Goal: Task Accomplishment & Management: Manage account settings

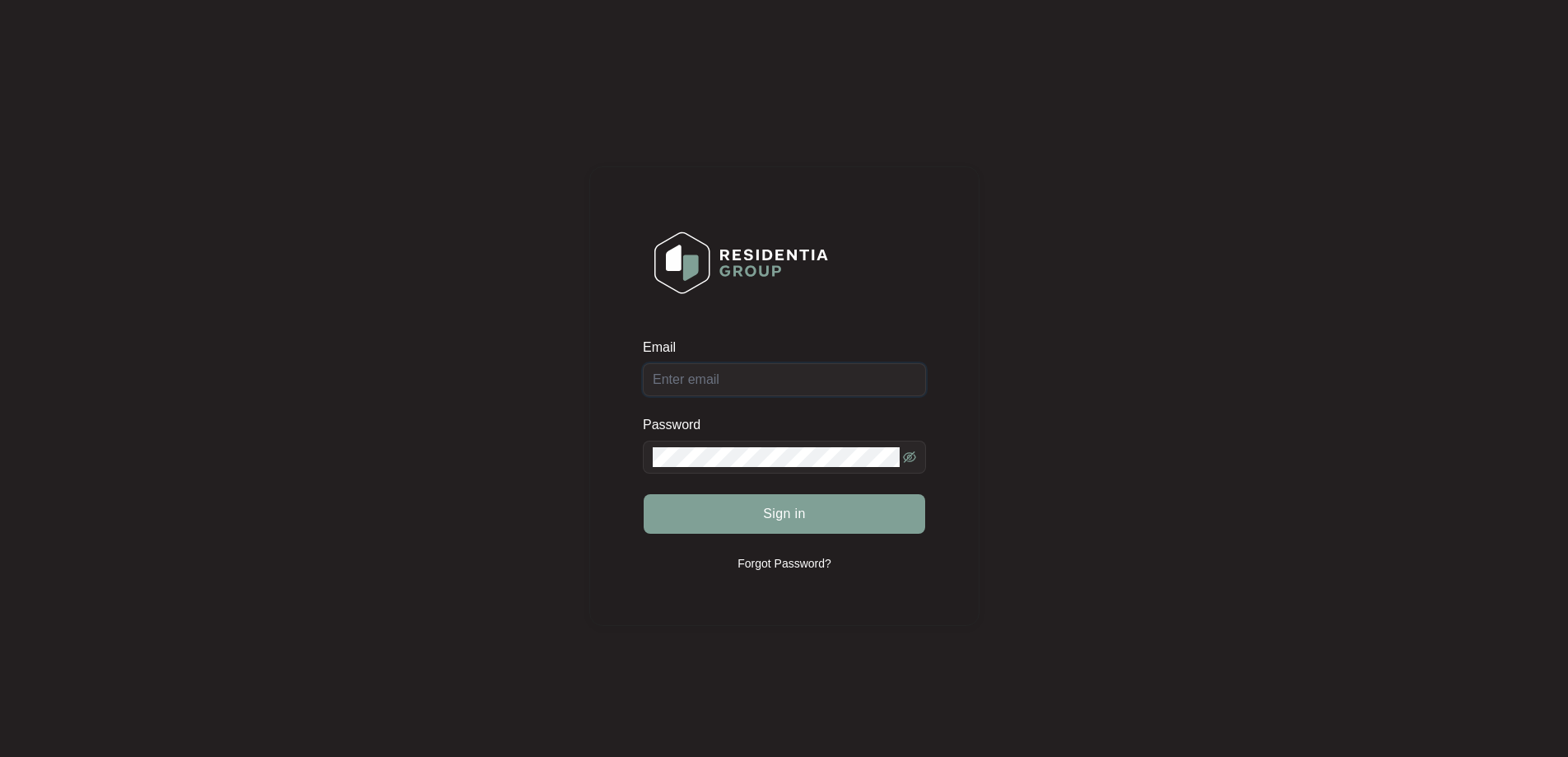
type input "[EMAIL_ADDRESS][DOMAIN_NAME]"
click at [816, 525] on div "Sign in" at bounding box center [784, 513] width 283 height 41
click at [794, 518] on span "Sign in" at bounding box center [784, 514] width 43 height 20
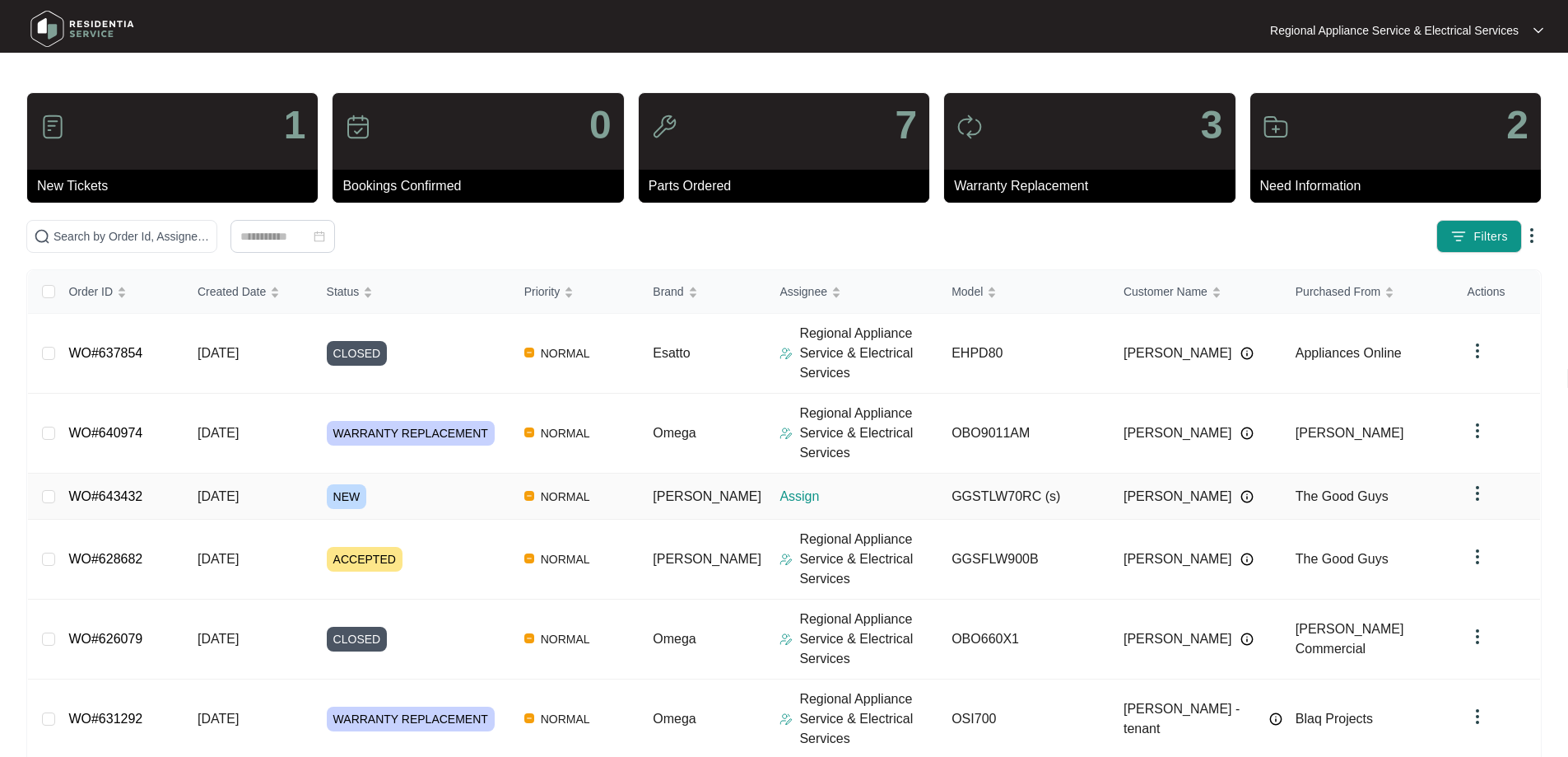
click at [131, 495] on link "WO#643432" at bounding box center [105, 496] width 74 height 14
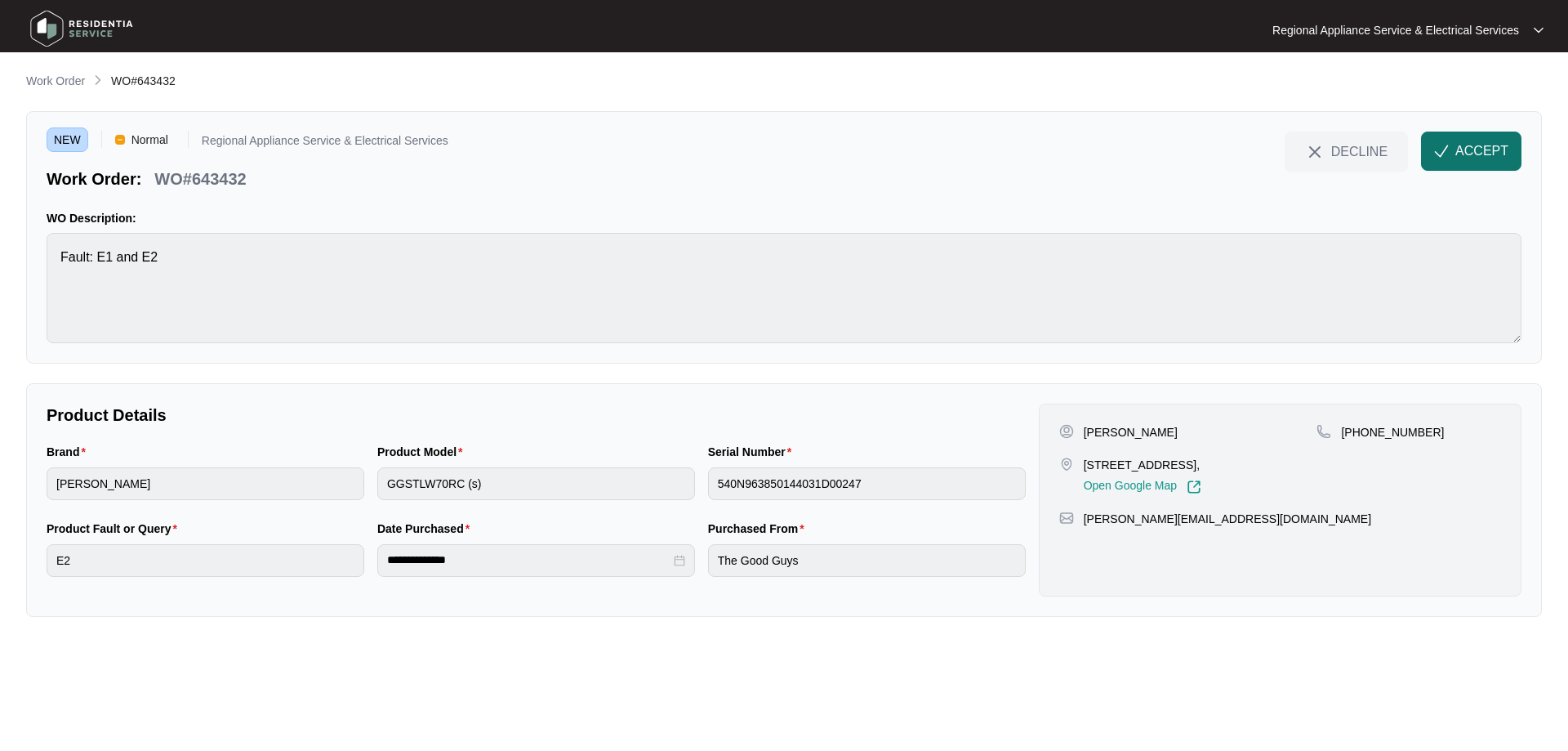
click at [1482, 146] on span "ACCEPT" at bounding box center [1481, 151] width 53 height 20
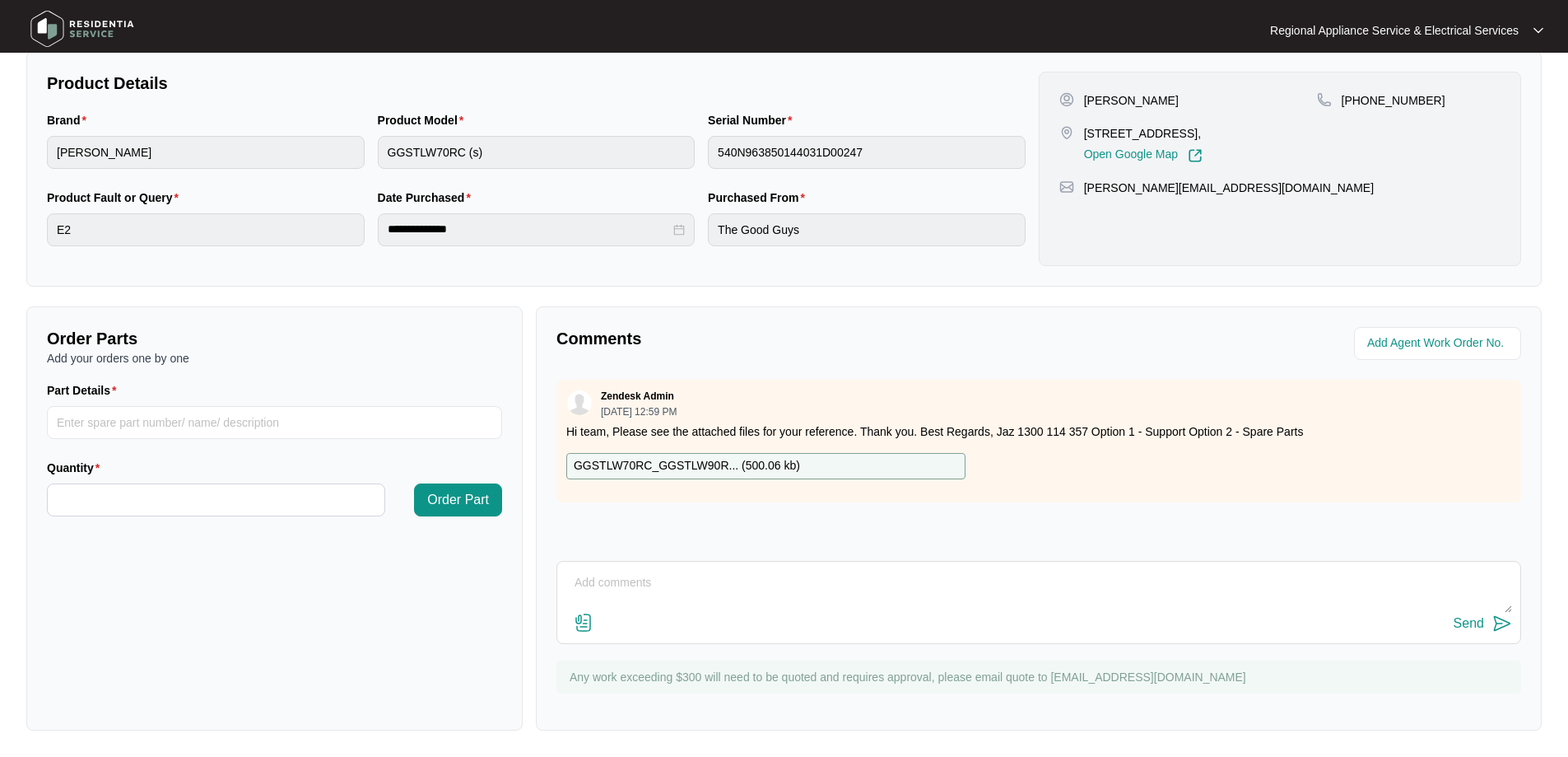
scroll to position [336, 0]
click at [824, 460] on div "GGSTLW70RC_GGSTLW90R... ( 500.06 kb )" at bounding box center [766, 466] width 399 height 26
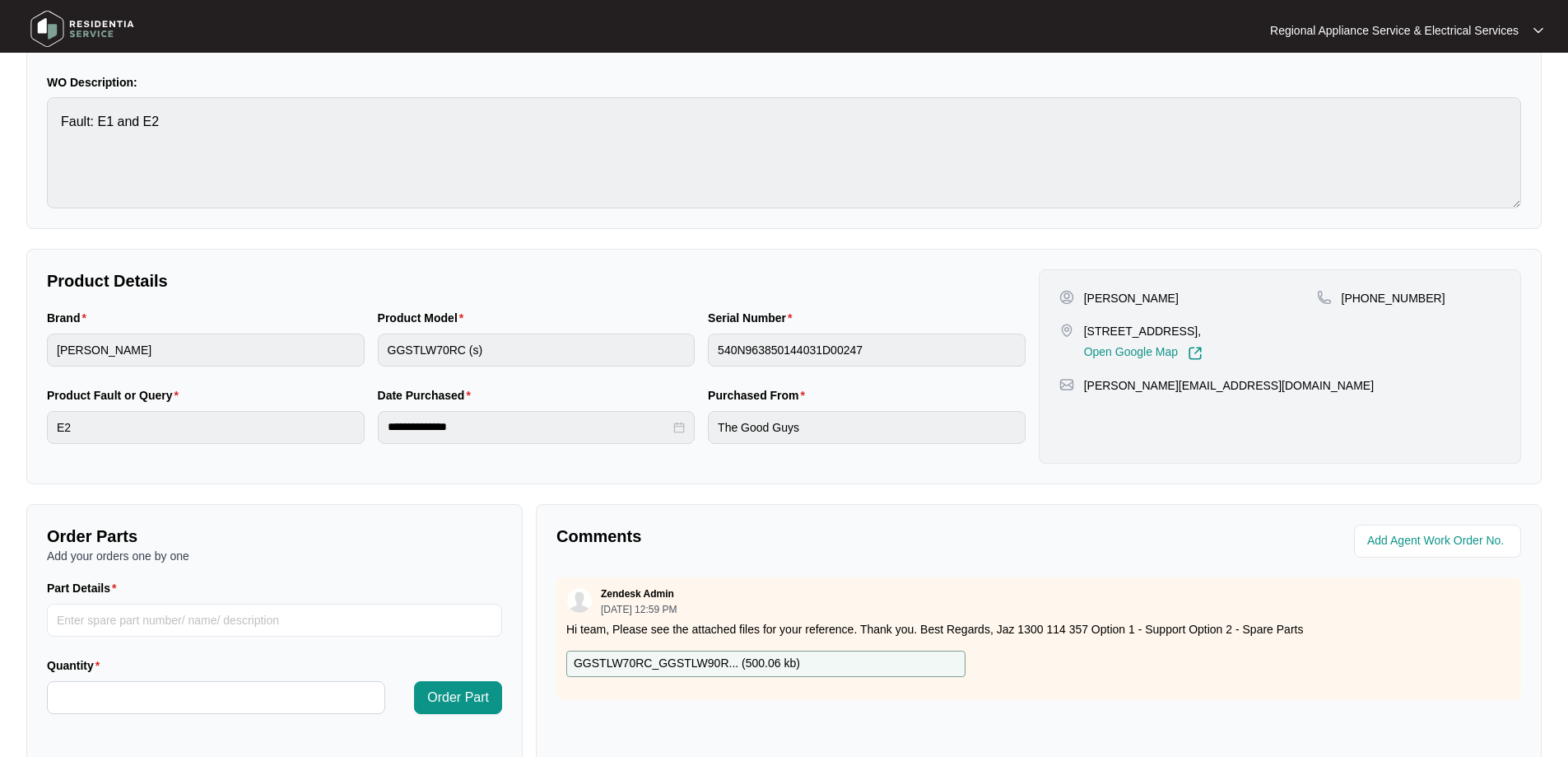
scroll to position [0, 0]
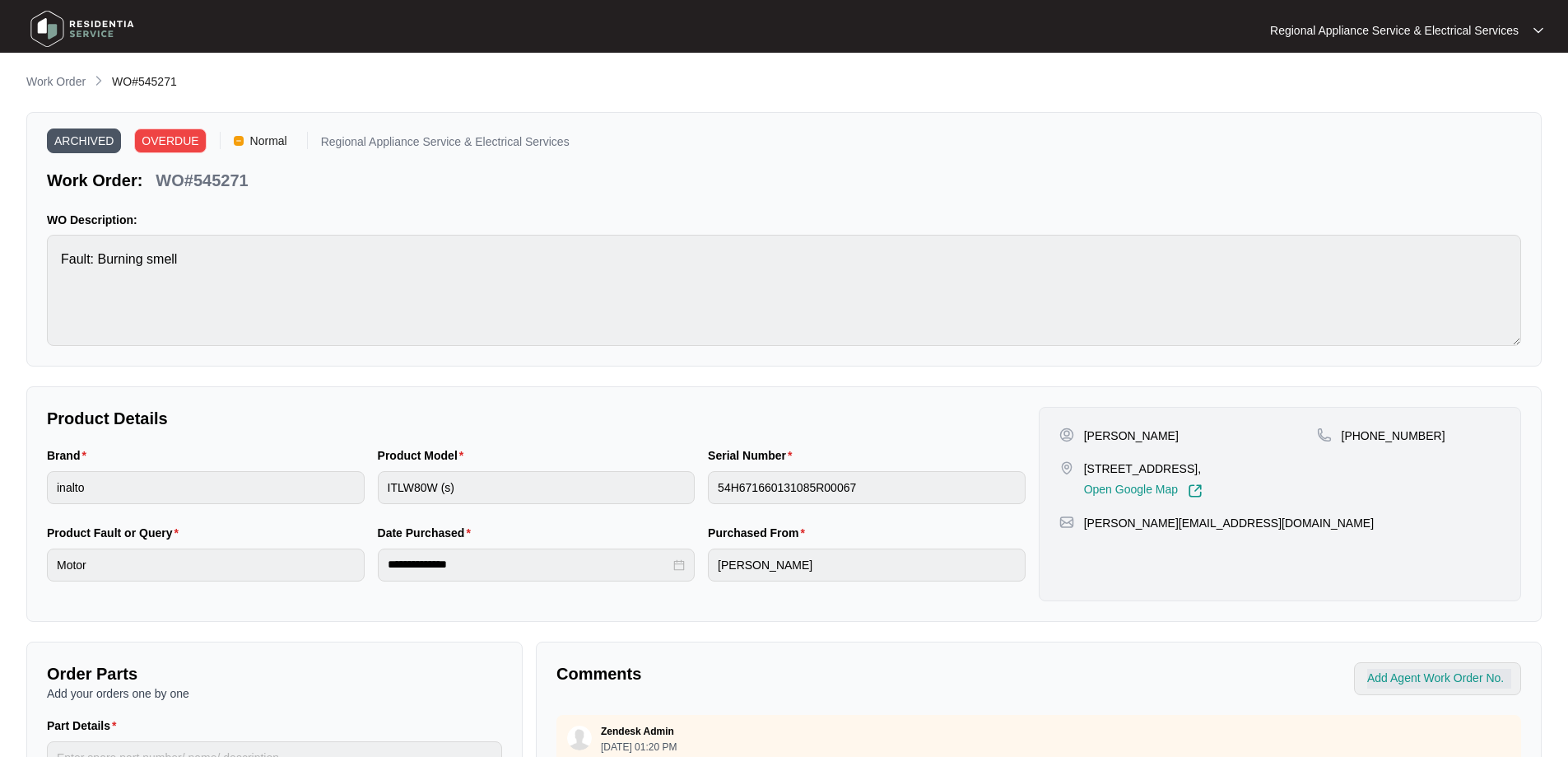
click at [63, 32] on img at bounding box center [82, 29] width 115 height 49
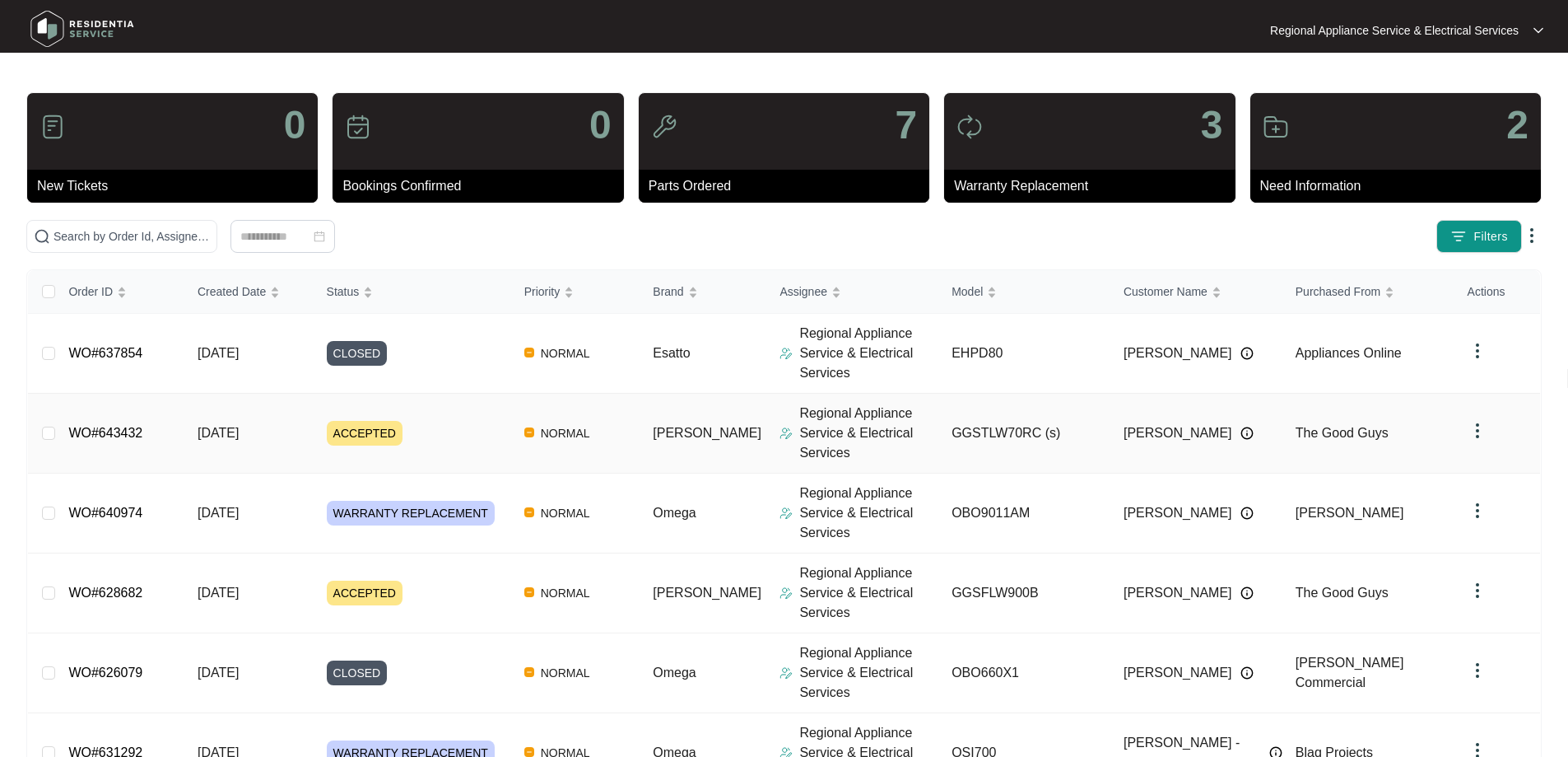
click at [95, 437] on link "WO#643432" at bounding box center [105, 432] width 74 height 14
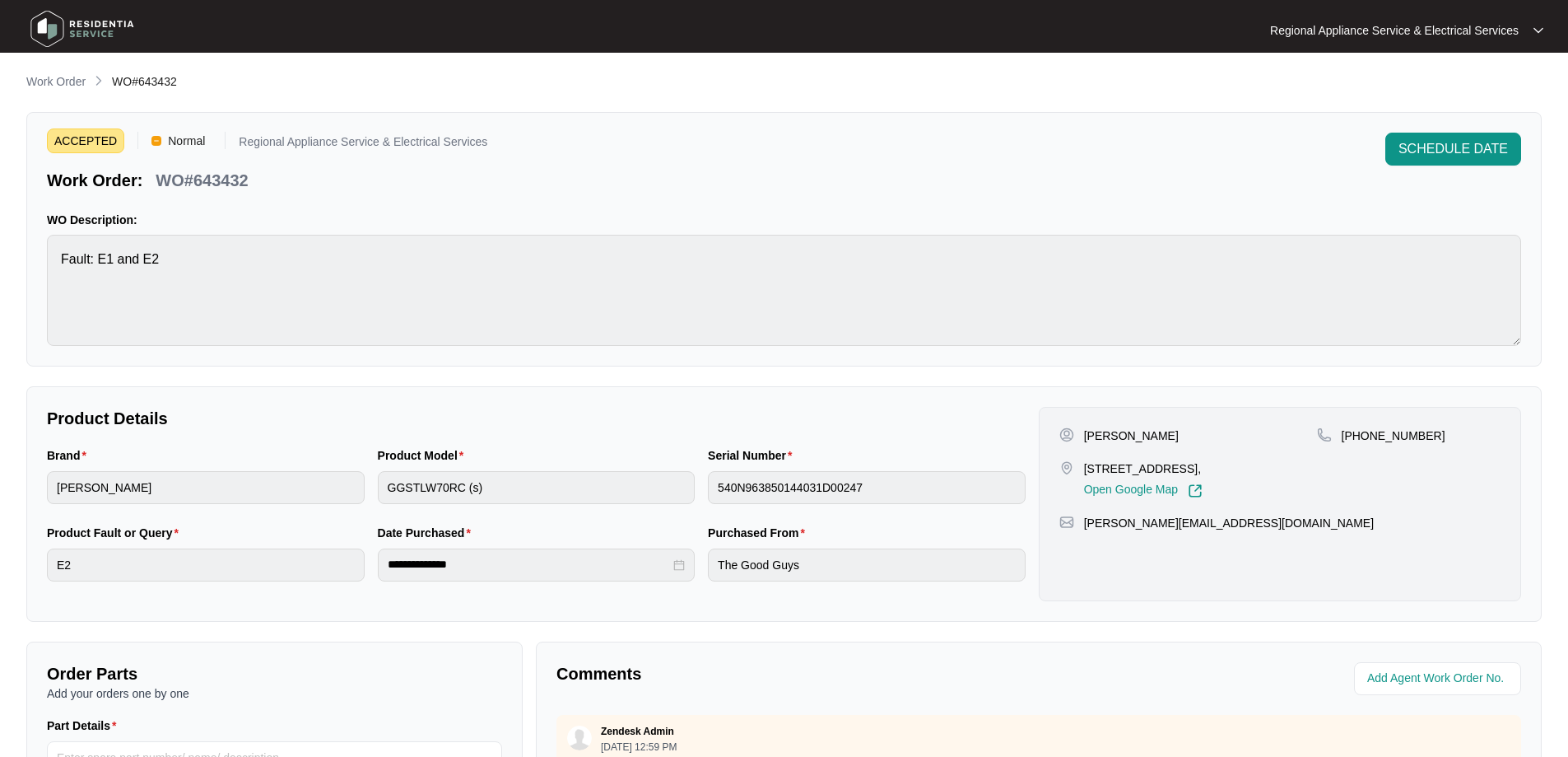
scroll to position [330, 0]
